Goal: Communication & Community: Answer question/provide support

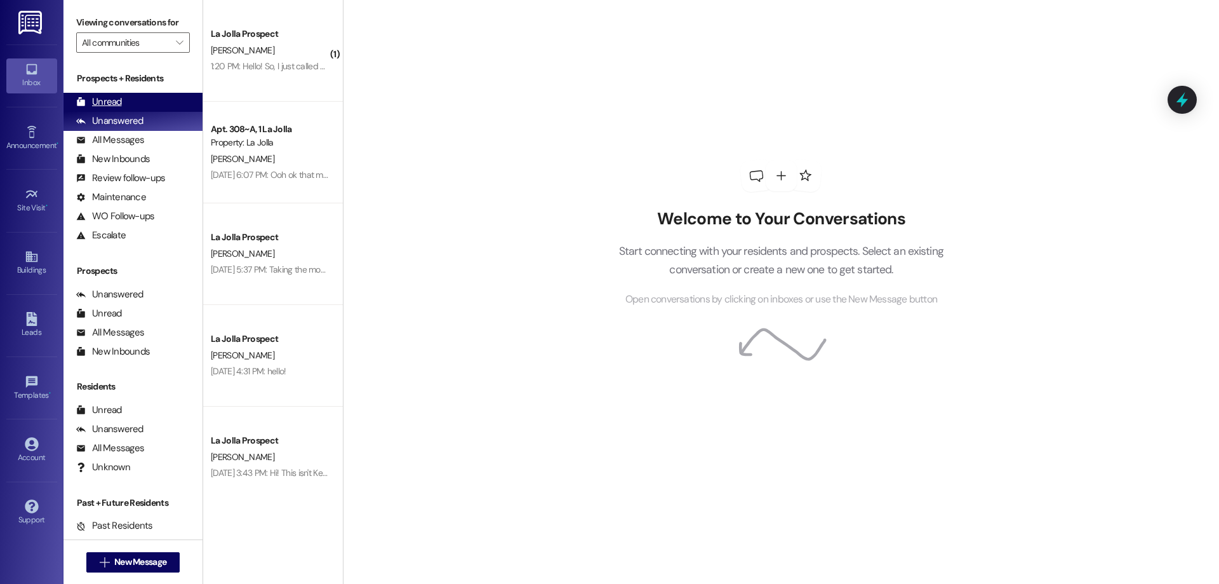
click at [131, 98] on div "Unread (0)" at bounding box center [133, 102] width 139 height 19
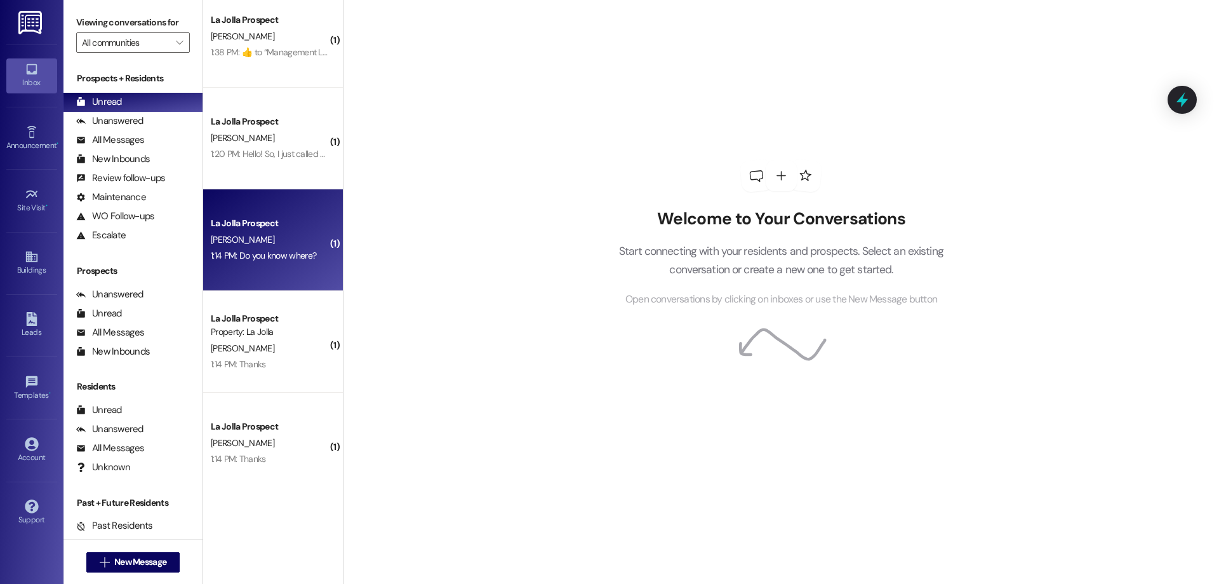
scroll to position [319, 0]
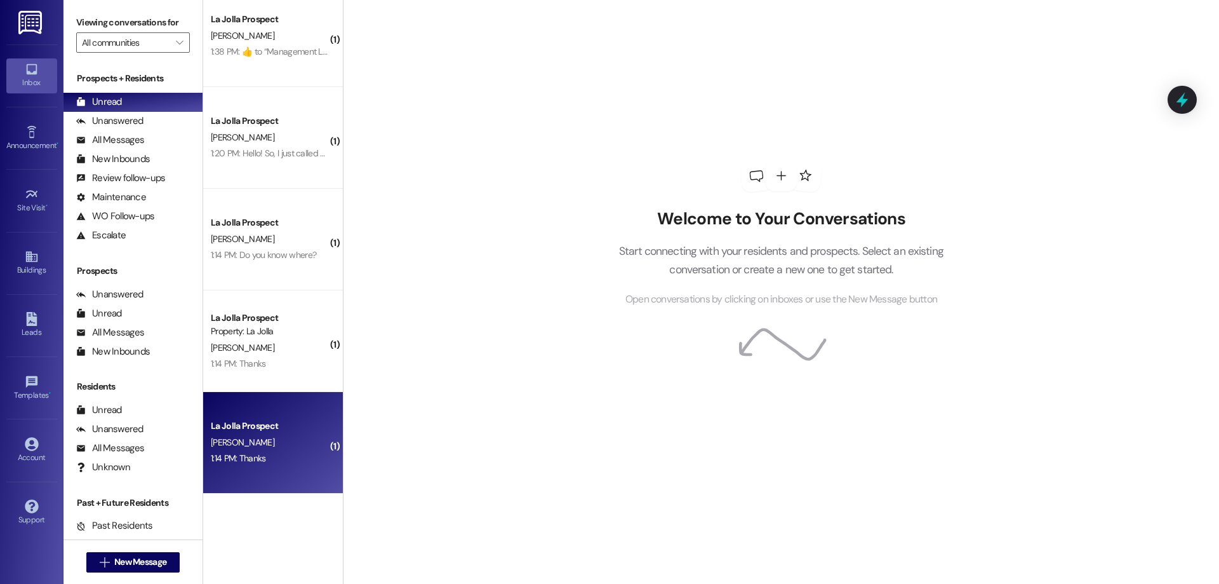
click at [260, 469] on div "La Jolla Prospect [PERSON_NAME] 1:14 PM: Thanks 1:14 PM: Thanks" at bounding box center [273, 443] width 140 height 102
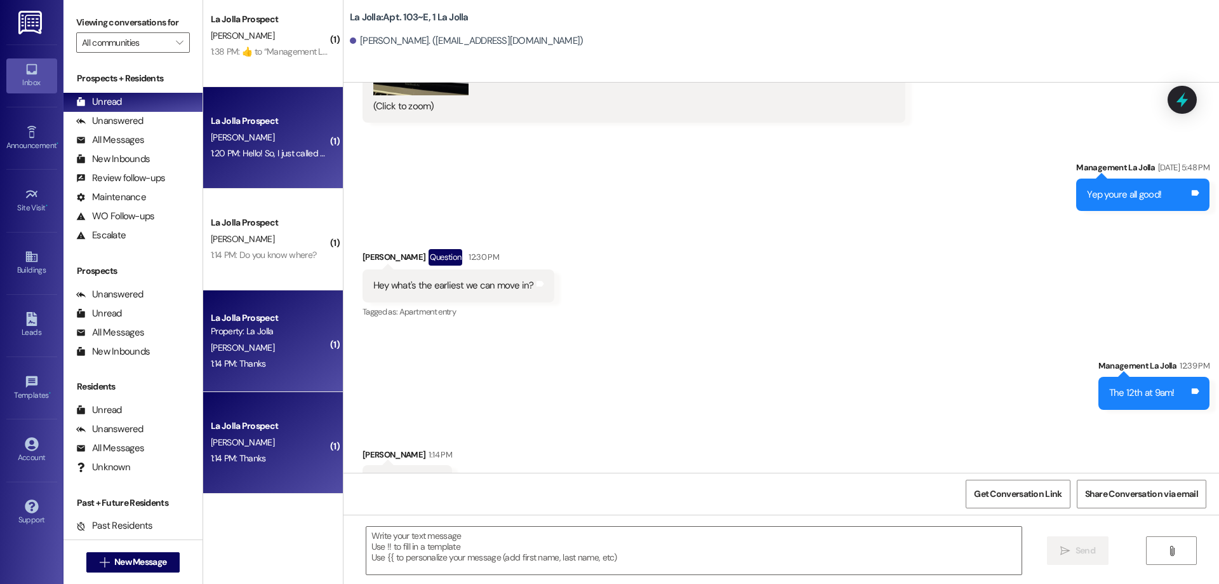
scroll to position [0, 0]
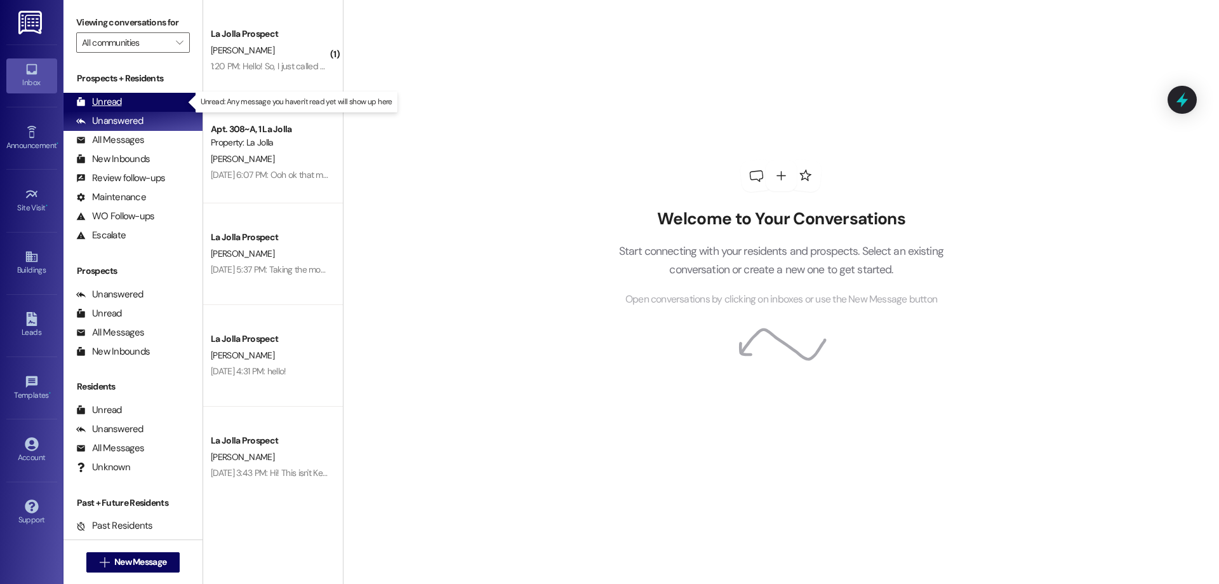
click at [140, 100] on div "Unread (0)" at bounding box center [133, 102] width 139 height 19
